Goal: Information Seeking & Learning: Find specific page/section

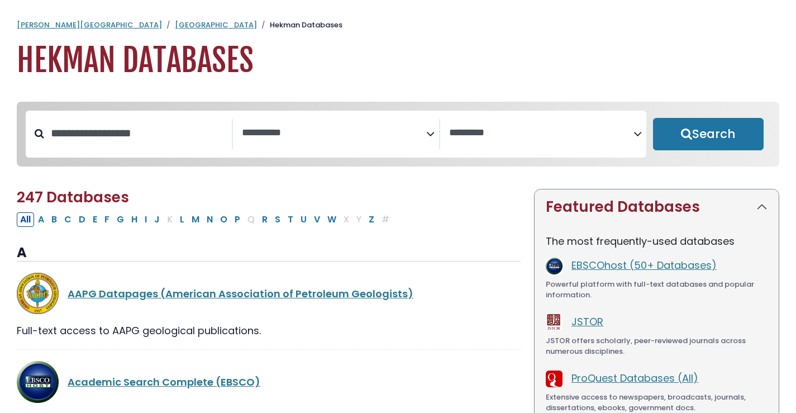
select select "Database Subject Filter"
select select "Database Vendors Filter"
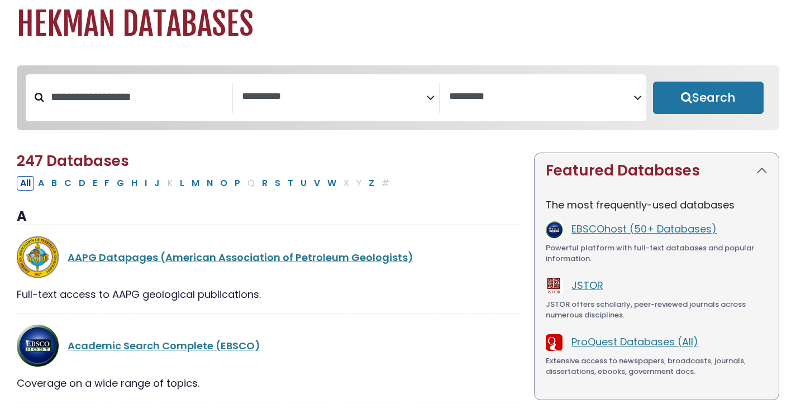
scroll to position [15, 0]
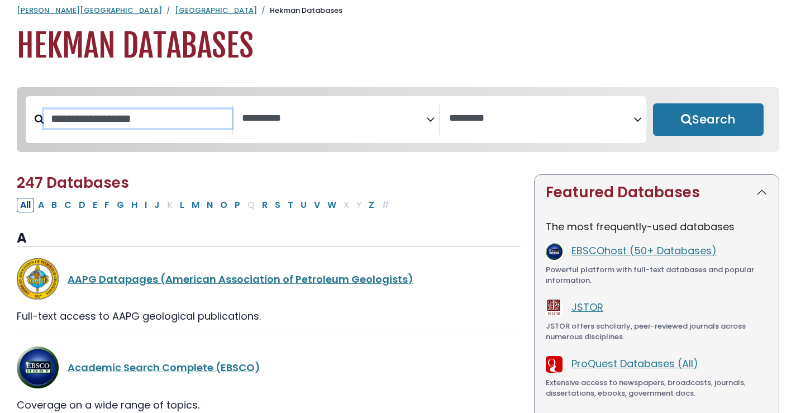
click at [173, 125] on input "Search database by title or keyword" at bounding box center [138, 119] width 188 height 18
type input "*****"
click at [708, 120] on button "Search" at bounding box center [708, 119] width 111 height 32
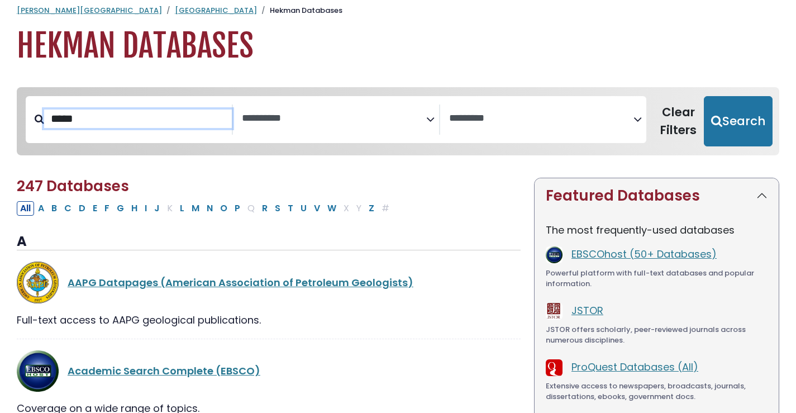
select select "Database Subject Filter"
select select "Database Vendors Filter"
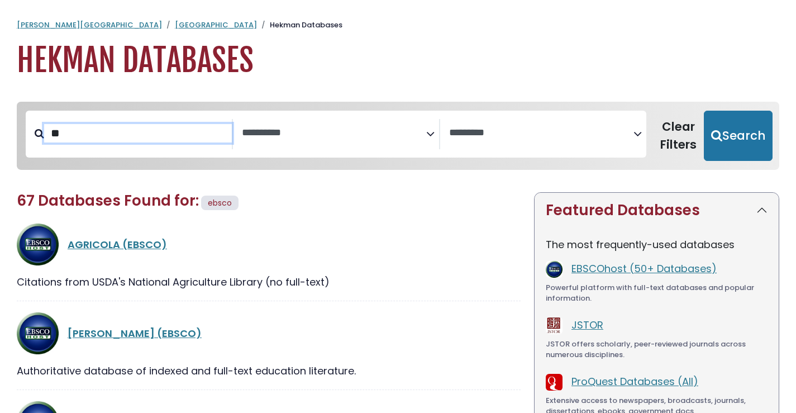
type input "*"
type input "*******"
click at [735, 135] on button "Search" at bounding box center [738, 136] width 69 height 50
select select "Database Subject Filter"
select select "Database Vendors Filter"
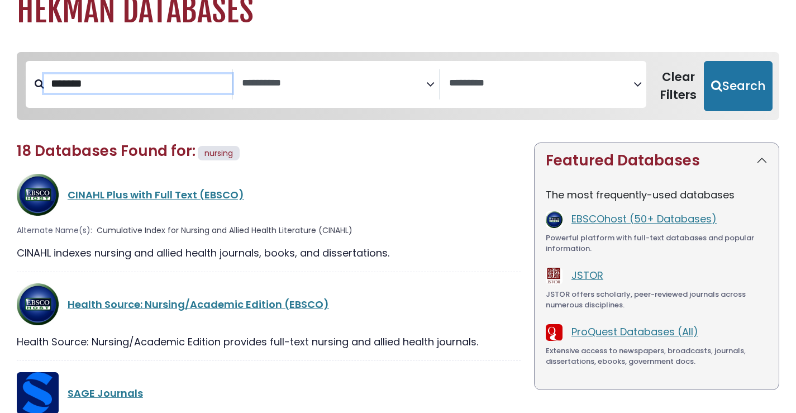
scroll to position [51, 0]
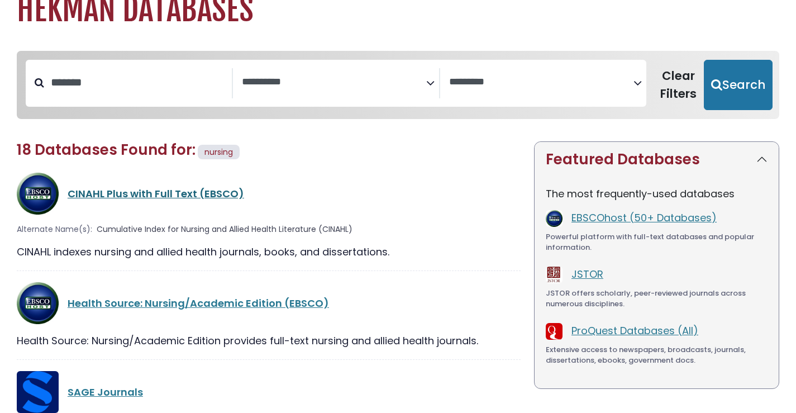
click at [127, 187] on link "CINAHL Plus with Full Text (EBSCO)" at bounding box center [156, 194] width 177 height 14
click at [134, 296] on link "Health Source: Nursing/Academic Edition (EBSCO)" at bounding box center [198, 303] width 261 height 14
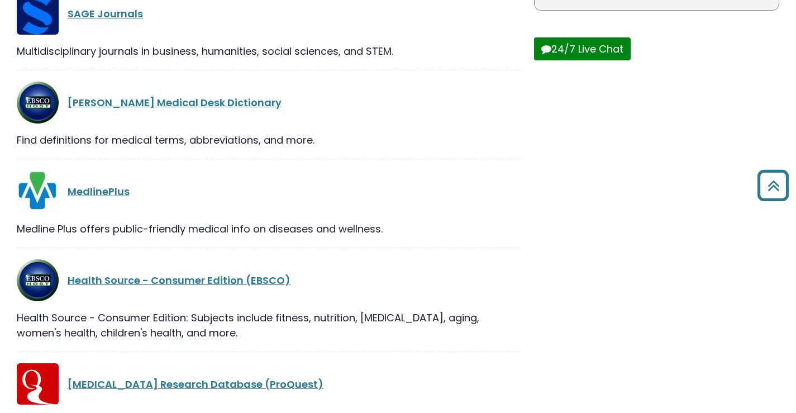
scroll to position [447, 0]
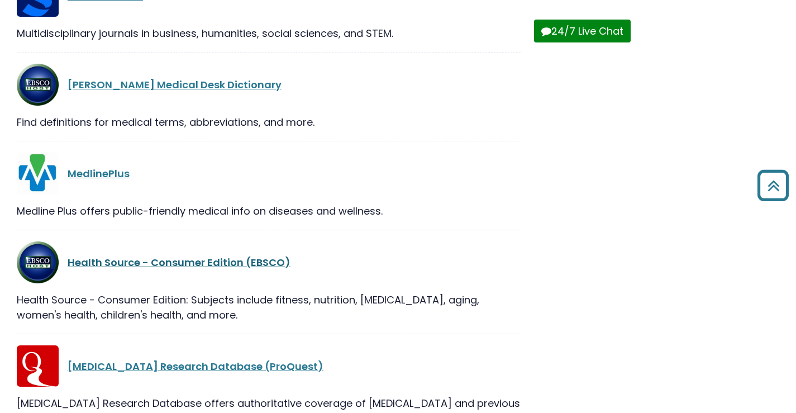
click at [179, 264] on link "Health Source - Consumer Edition (EBSCO)" at bounding box center [179, 262] width 223 height 14
